Goal: Task Accomplishment & Management: Complete application form

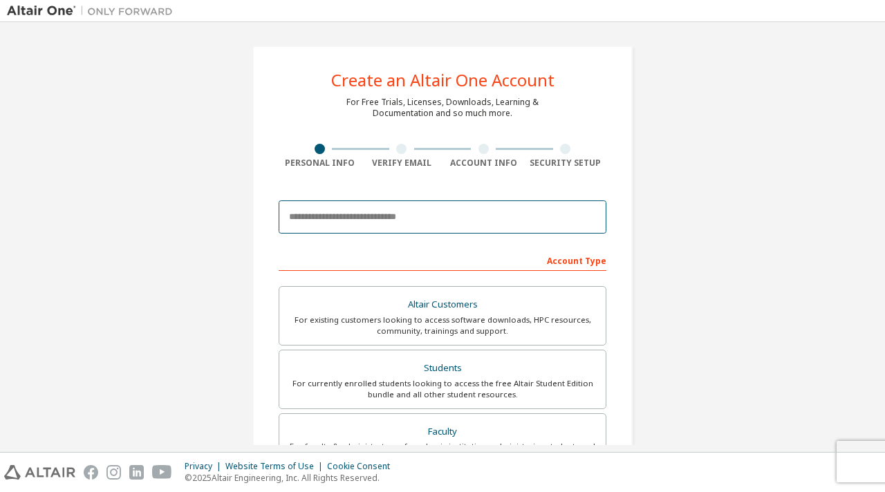
click at [396, 217] on input "email" at bounding box center [443, 217] width 328 height 33
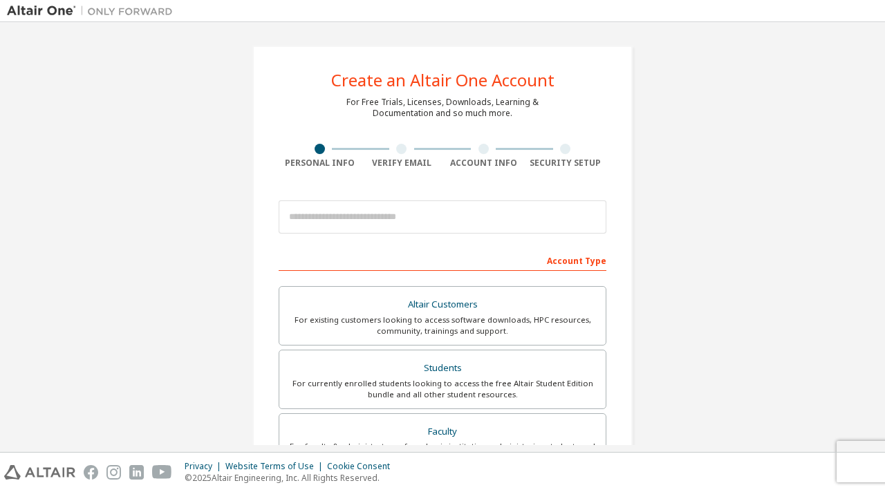
drag, startPoint x: 676, startPoint y: 205, endPoint x: 659, endPoint y: 210, distance: 18.0
click at [670, 208] on div "Create an Altair One Account For Free Trials, Licenses, Downloads, Learning & D…" at bounding box center [442, 395] width 871 height 732
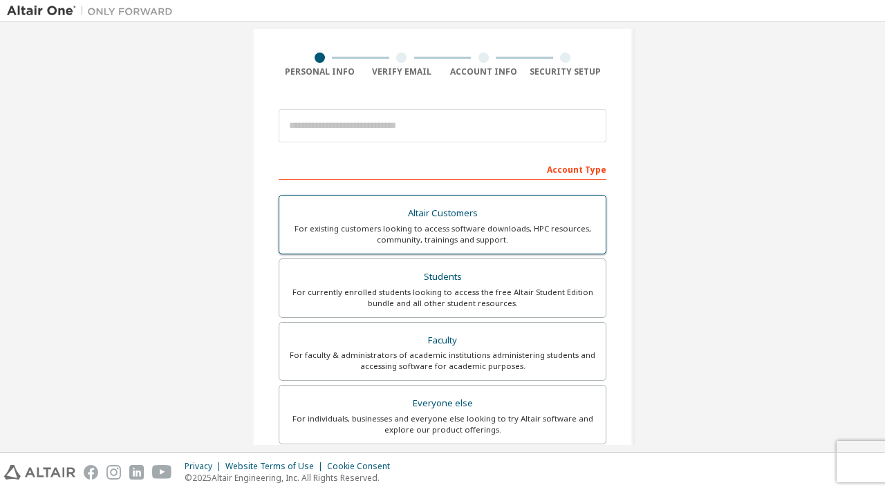
scroll to position [69, 0]
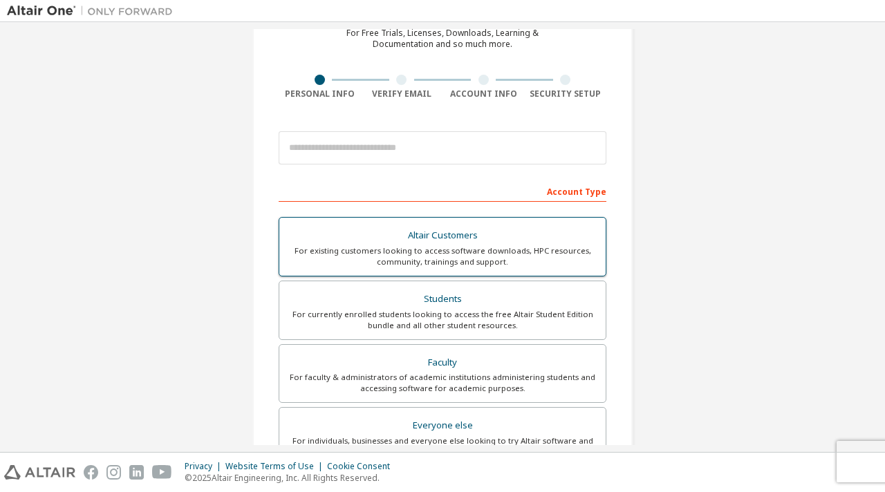
click at [396, 297] on div "Students" at bounding box center [443, 299] width 310 height 19
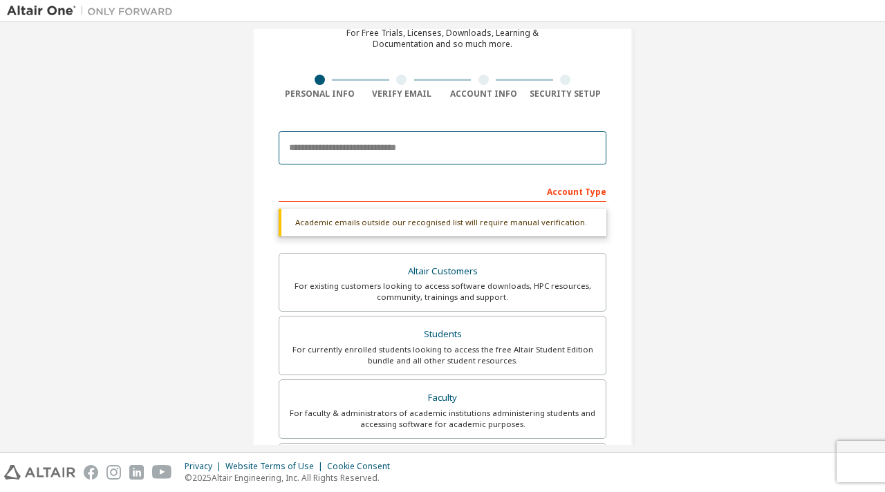
click at [351, 153] on input "email" at bounding box center [443, 147] width 328 height 33
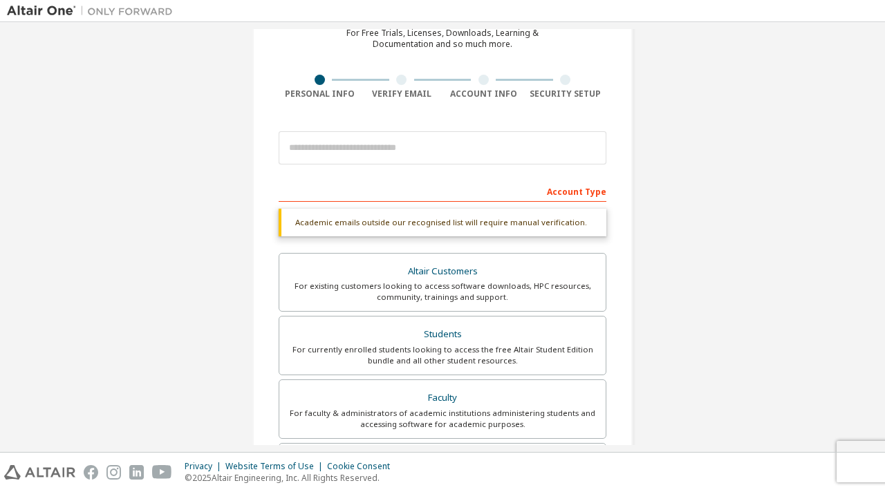
click at [585, 197] on div "Account Type" at bounding box center [443, 191] width 328 height 22
click at [586, 194] on div "Account Type" at bounding box center [443, 191] width 328 height 22
click at [375, 225] on div "Academic emails outside our recognised list will require manual verification." at bounding box center [443, 223] width 328 height 28
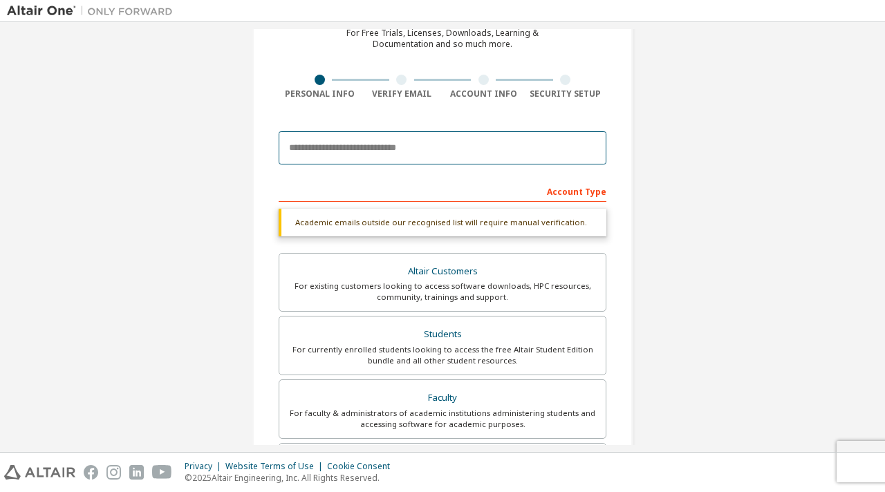
click at [351, 151] on input "email" at bounding box center [443, 147] width 328 height 33
type input "**********"
